Goal: Task Accomplishment & Management: Use online tool/utility

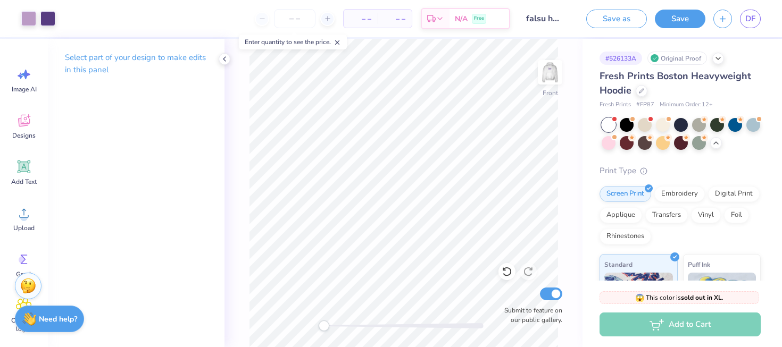
scroll to position [50, 0]
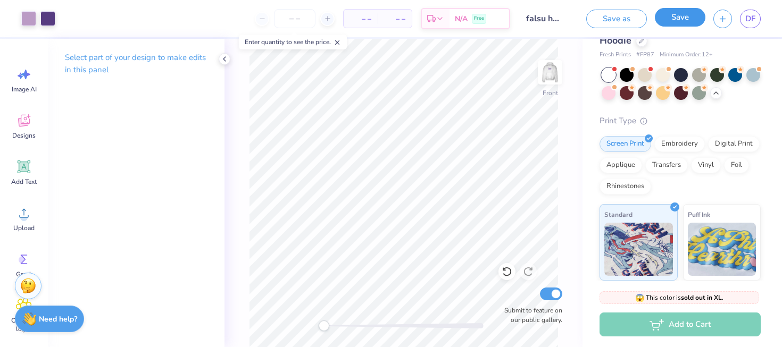
click at [668, 25] on button "Save" at bounding box center [680, 17] width 51 height 19
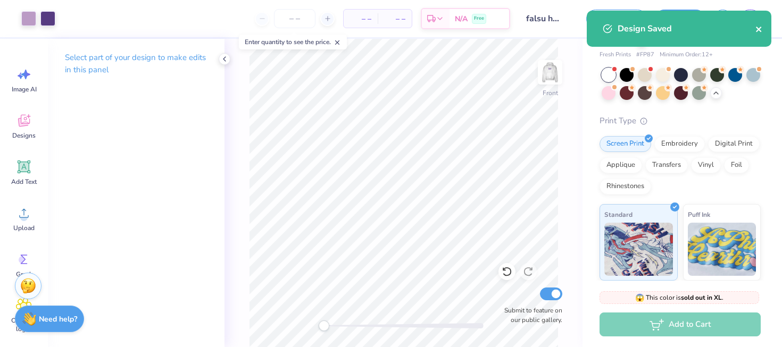
click at [761, 30] on icon "close" at bounding box center [758, 29] width 7 height 9
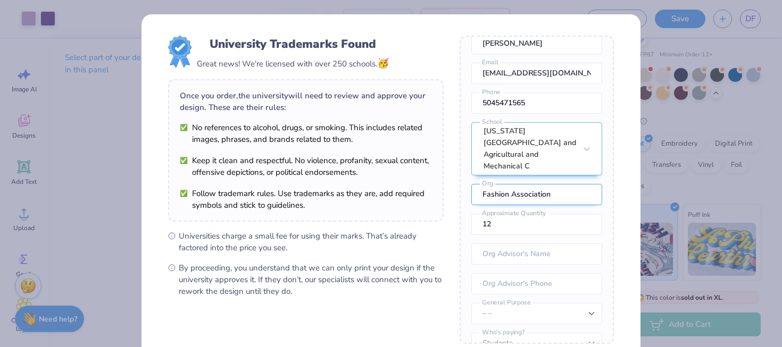
scroll to position [59, 0]
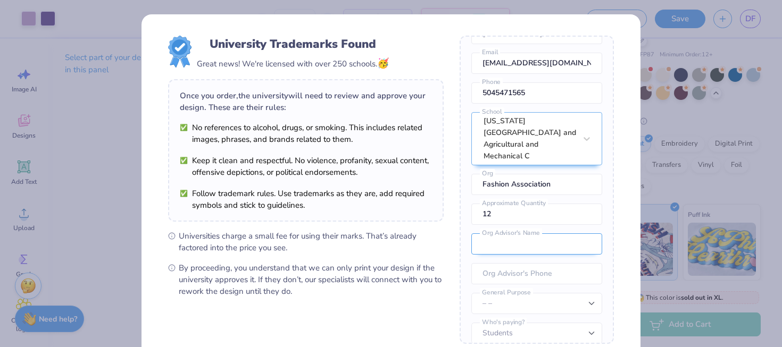
click at [536, 234] on input "text" at bounding box center [536, 244] width 131 height 21
click at [606, 277] on div "Once you place your order, we’ll need this info to get their approval: [PERSON_…" at bounding box center [537, 190] width 154 height 309
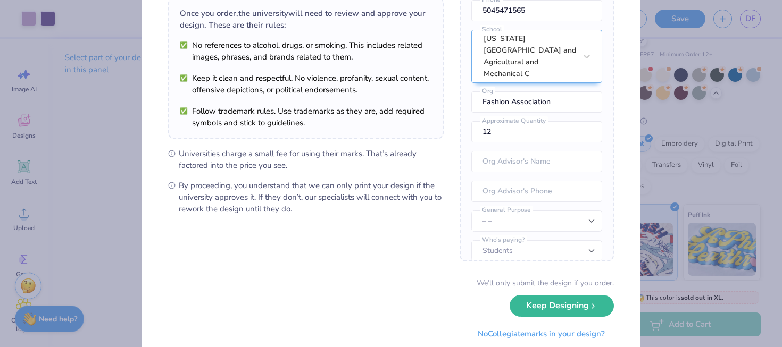
scroll to position [115, 0]
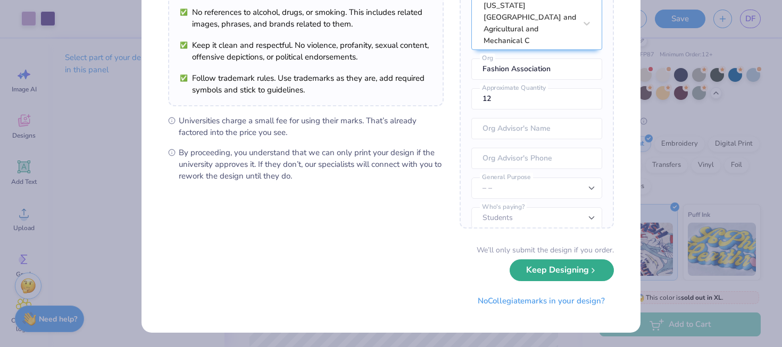
click at [595, 279] on button "Keep Designing" at bounding box center [562, 271] width 104 height 22
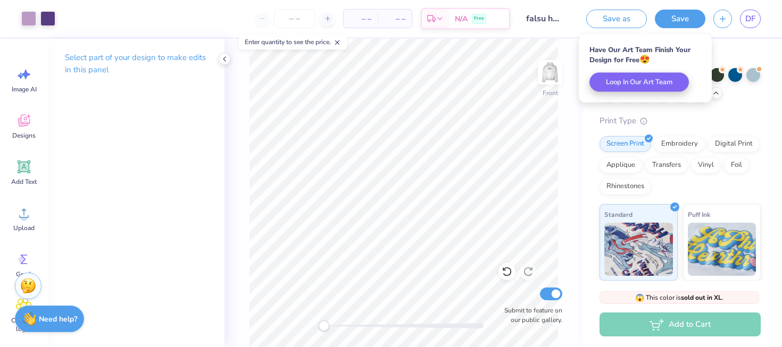
scroll to position [0, 0]
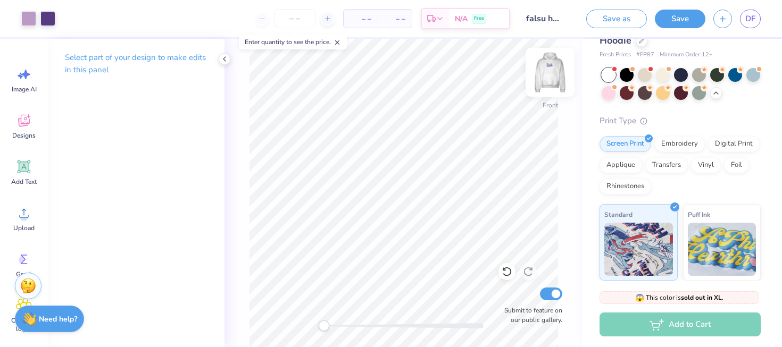
click at [551, 82] on img at bounding box center [550, 72] width 43 height 43
click at [551, 82] on img at bounding box center [549, 72] width 21 height 21
click at [547, 22] on input "falsu hoodie" at bounding box center [544, 18] width 52 height 21
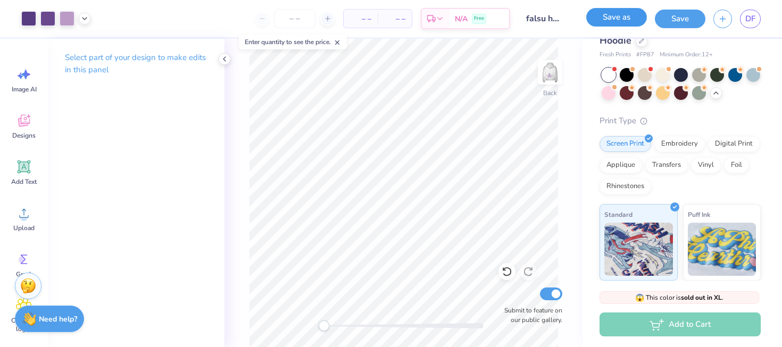
click at [594, 22] on button "Save as" at bounding box center [616, 17] width 61 height 19
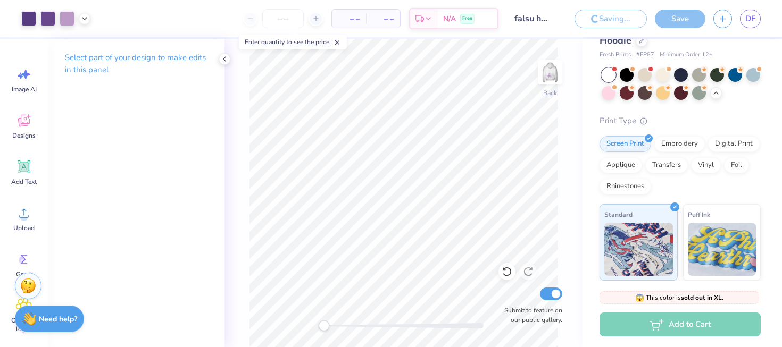
click at [658, 37] on div "Saving... Save DF" at bounding box center [673, 18] width 215 height 37
click at [617, 25] on div "Saving..." at bounding box center [610, 19] width 72 height 19
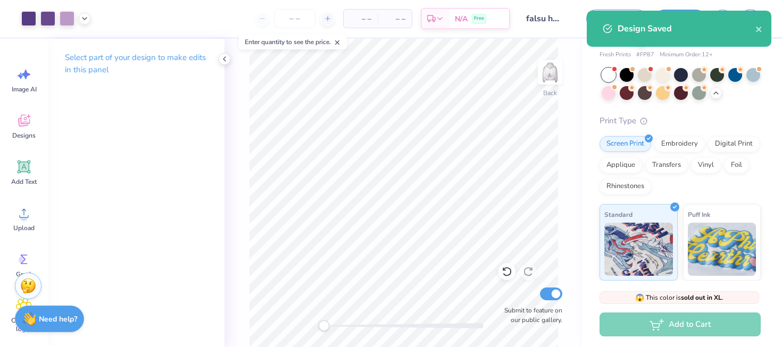
click at [763, 29] on div "Design Saved" at bounding box center [679, 29] width 185 height 36
click at [762, 31] on icon "close" at bounding box center [758, 29] width 7 height 9
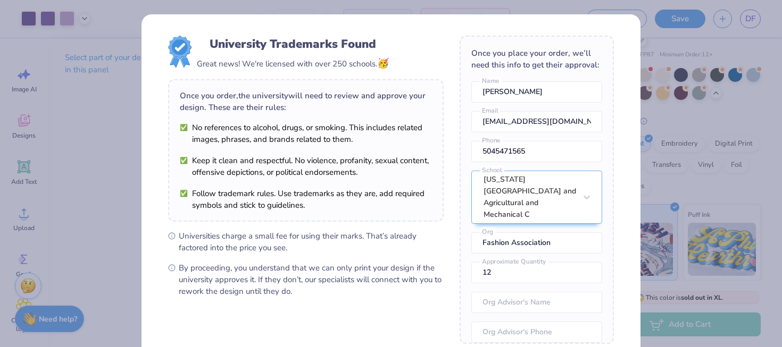
click at [725, 38] on div "University Trademarks Found Great news! We're licensed with over 250 schools. 🥳…" at bounding box center [391, 173] width 782 height 347
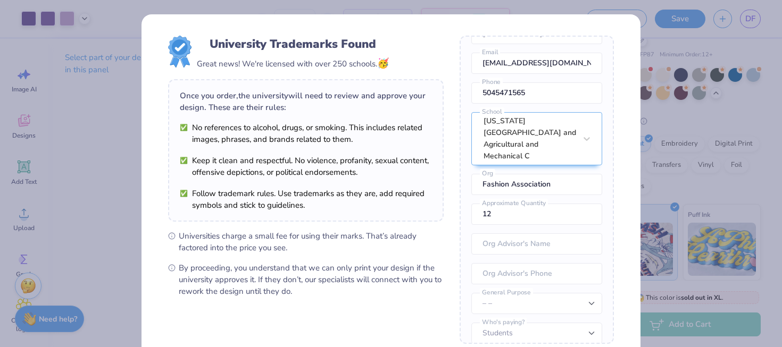
scroll to position [115, 0]
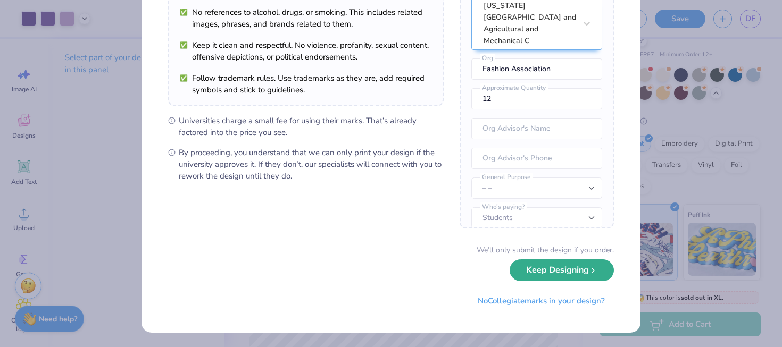
click at [537, 281] on div "We’ll only submit the design if you order. Keep Designing No Collegiate marks i…" at bounding box center [391, 278] width 446 height 67
click at [568, 278] on button "Keep Designing" at bounding box center [562, 271] width 104 height 22
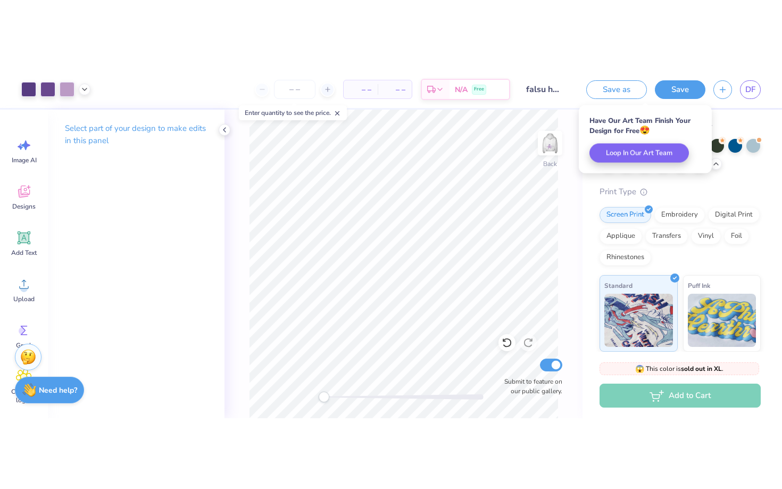
scroll to position [0, 0]
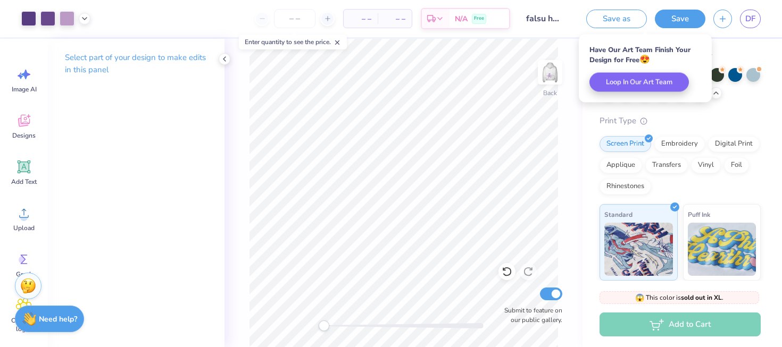
click at [743, 30] on div "Save as Save DF" at bounding box center [680, 18] width 204 height 37
click at [746, 18] on span "DF" at bounding box center [750, 19] width 10 height 12
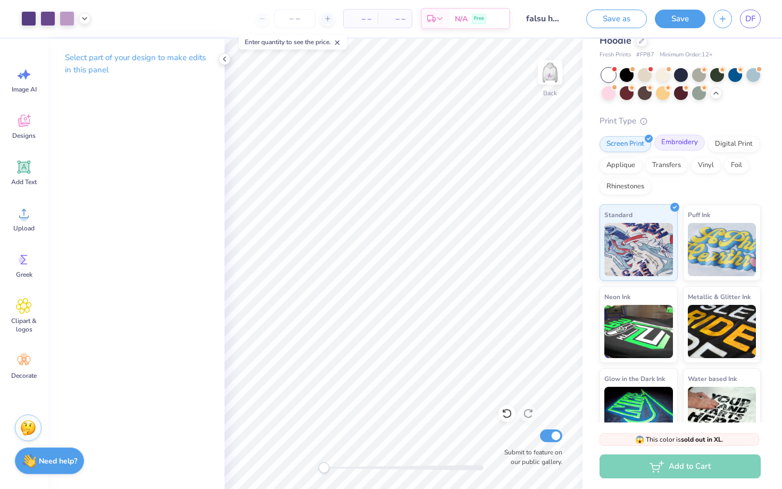
click at [676, 144] on div "Embroidery" at bounding box center [679, 143] width 51 height 16
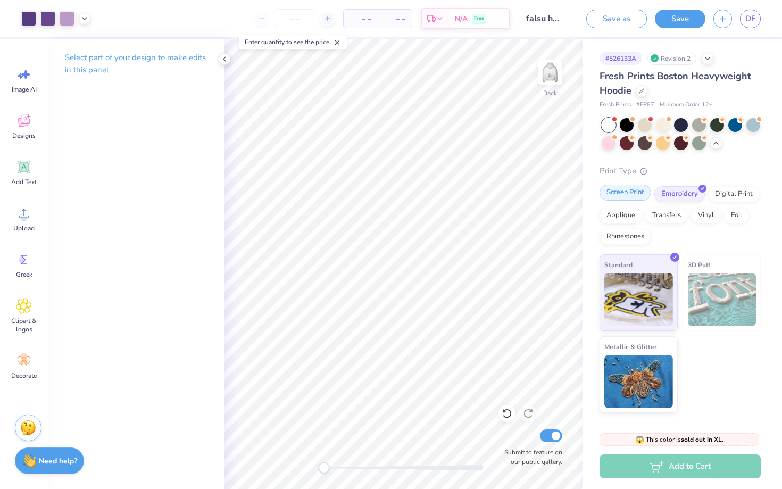
click at [630, 196] on div "Screen Print" at bounding box center [625, 193] width 52 height 16
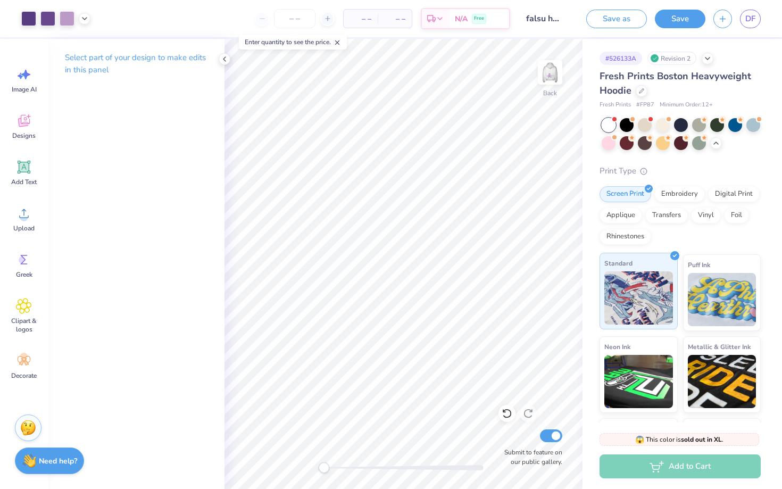
click at [659, 317] on img at bounding box center [638, 297] width 69 height 53
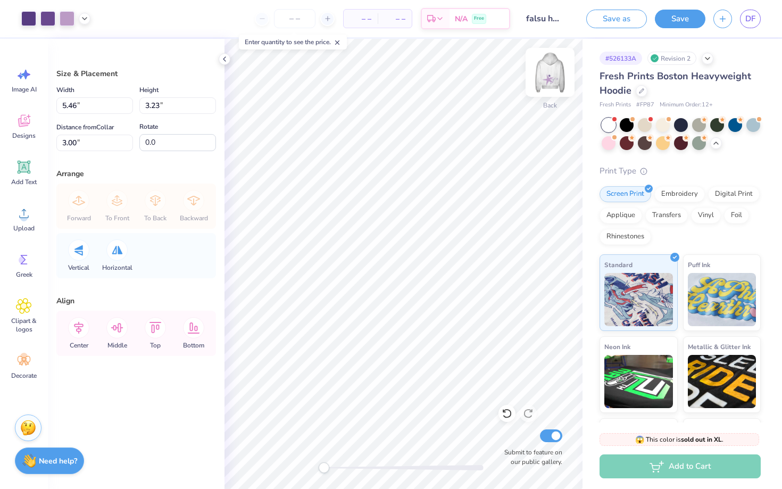
type input "8.83"
type input "5.21"
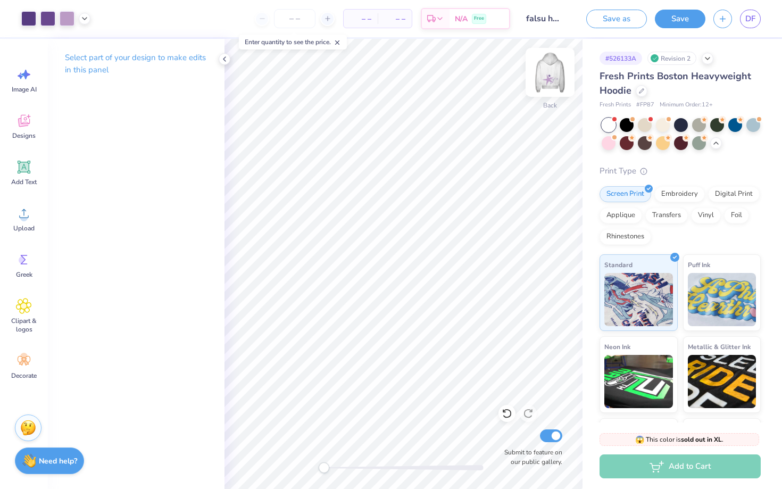
click at [553, 71] on img at bounding box center [550, 72] width 43 height 43
click at [552, 83] on img at bounding box center [550, 72] width 43 height 43
click at [552, 83] on img at bounding box center [549, 72] width 21 height 21
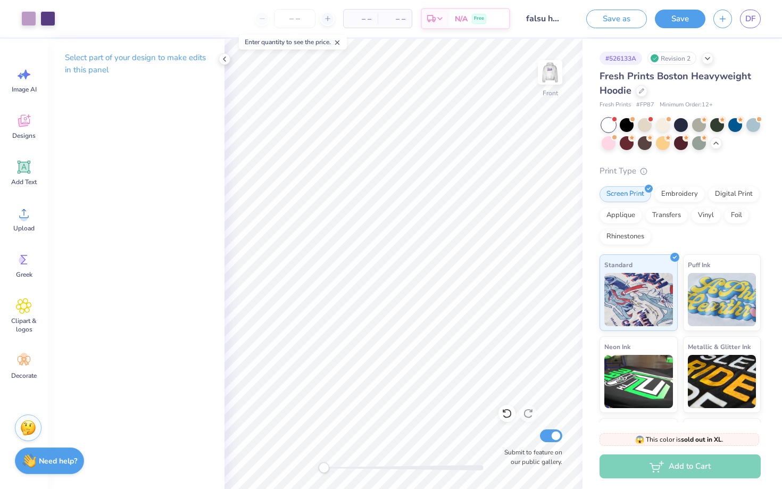
click at [552, 83] on img at bounding box center [549, 72] width 21 height 21
click at [554, 64] on img at bounding box center [550, 72] width 43 height 43
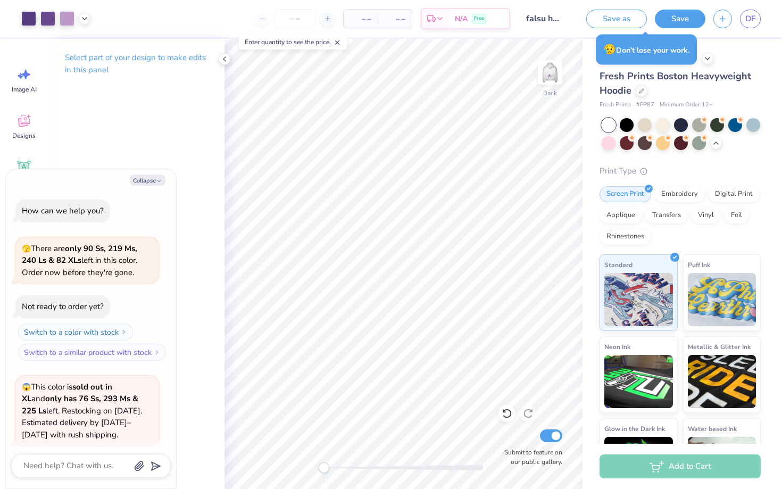
type textarea "x"
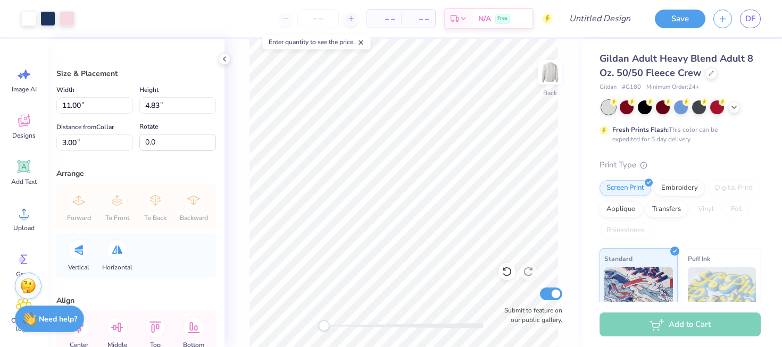
type input "9.25"
type input "4.06"
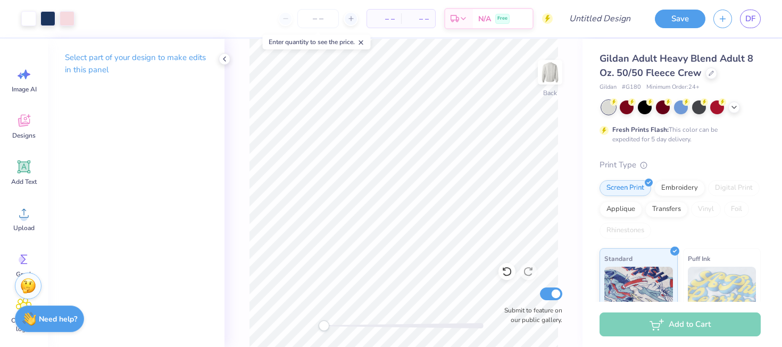
click at [728, 110] on div at bounding box center [681, 108] width 159 height 14
click at [732, 107] on icon at bounding box center [734, 106] width 9 height 9
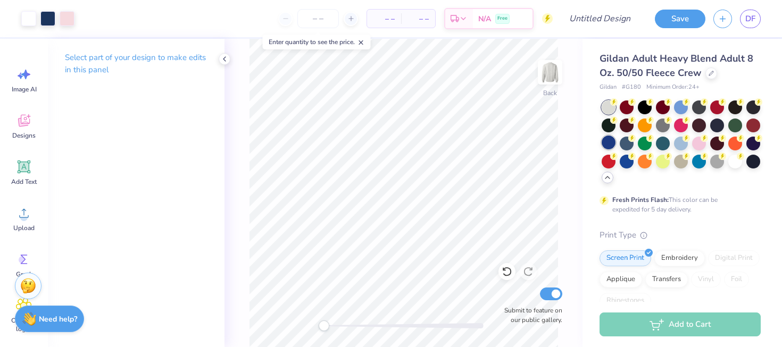
click at [611, 144] on div at bounding box center [609, 143] width 14 height 14
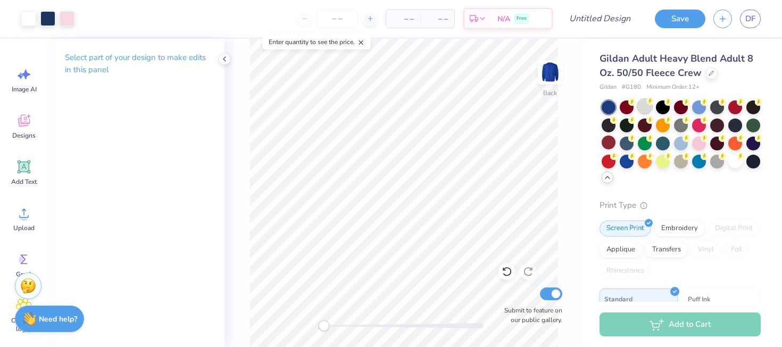
click at [648, 110] on div at bounding box center [645, 106] width 14 height 14
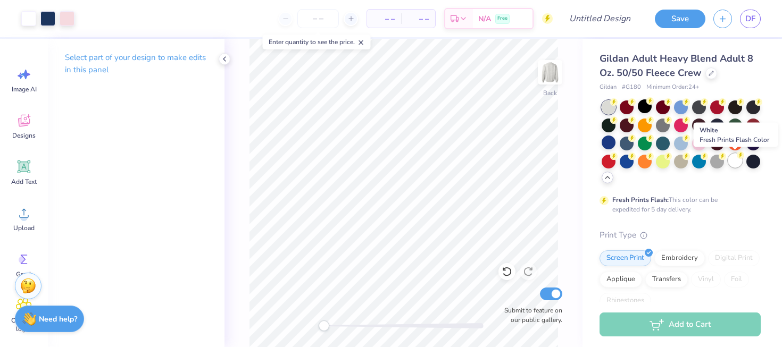
click at [740, 163] on div at bounding box center [735, 161] width 14 height 14
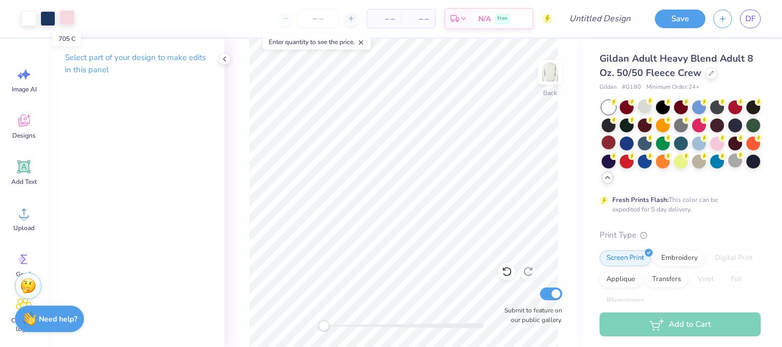
click at [68, 18] on div at bounding box center [67, 17] width 15 height 15
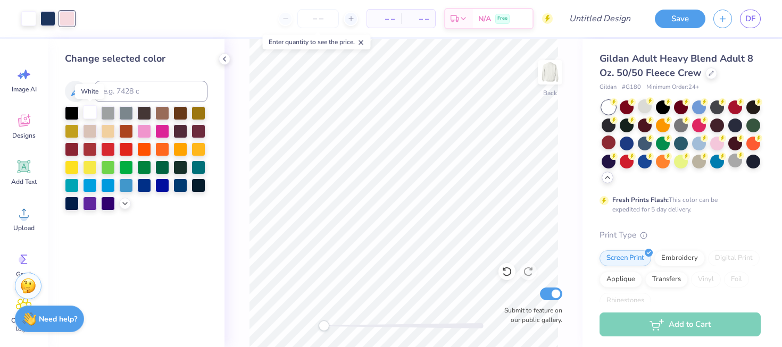
click at [89, 111] on div at bounding box center [90, 112] width 14 height 14
click at [197, 256] on div "Change selected color" at bounding box center [136, 193] width 177 height 309
click at [226, 60] on icon at bounding box center [224, 59] width 9 height 9
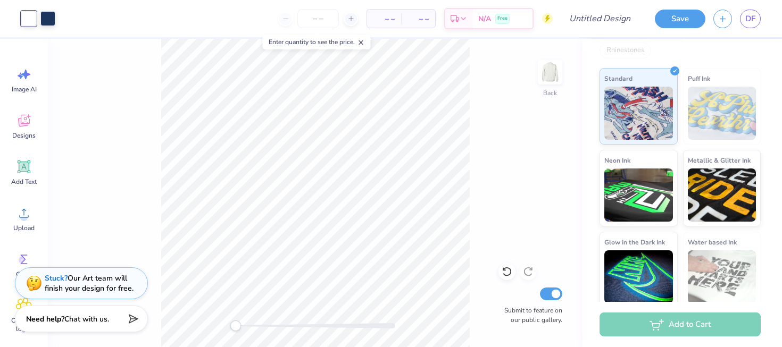
scroll to position [257, 0]
